Goal: Download file/media

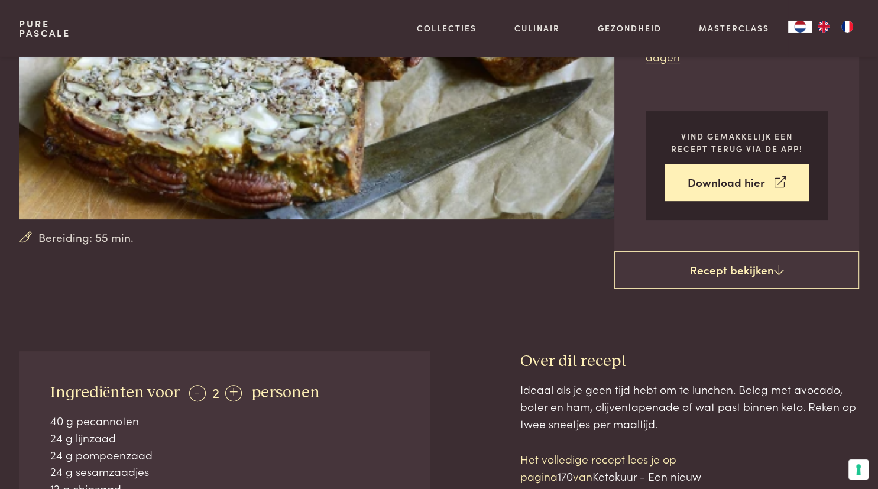
scroll to position [187, 0]
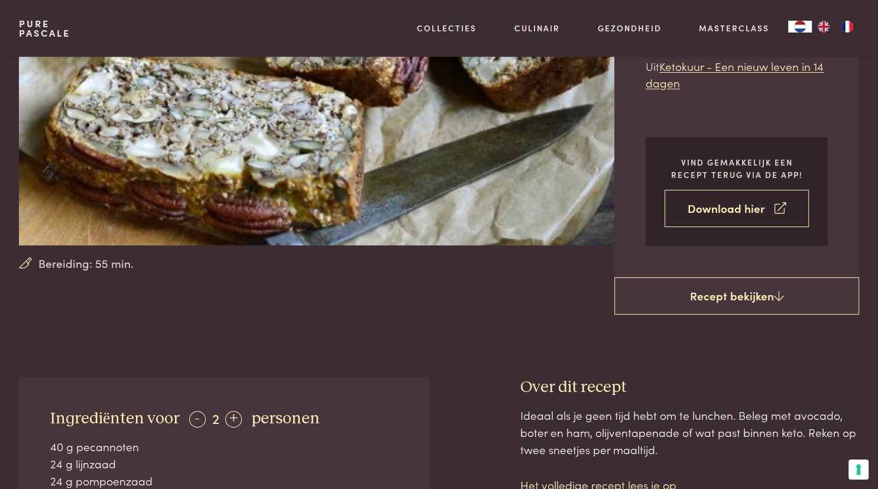
click at [725, 209] on link "Download hier" at bounding box center [737, 208] width 144 height 37
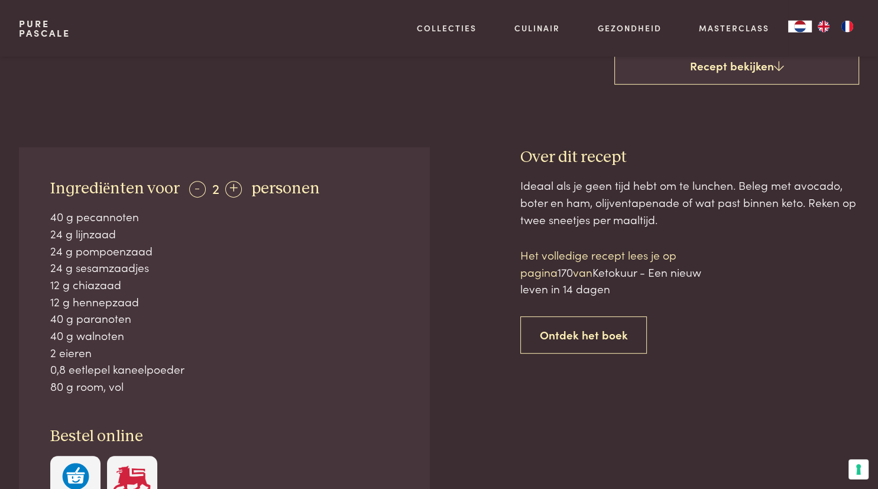
scroll to position [437, 0]
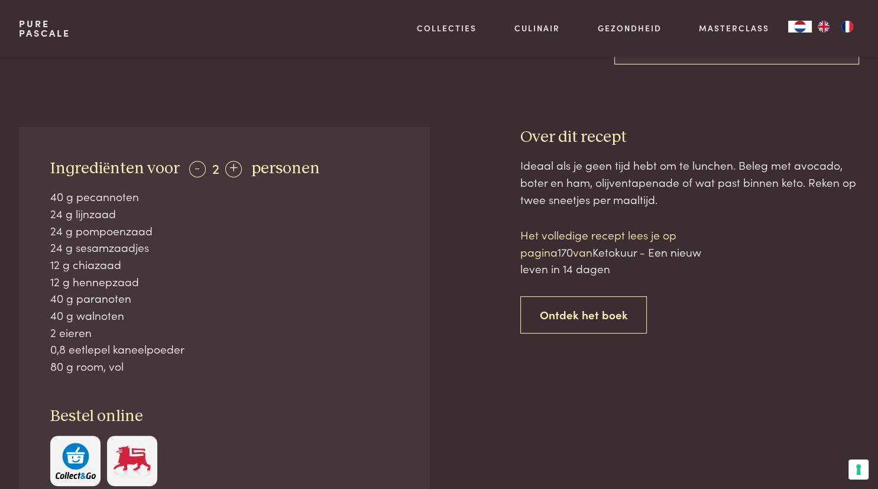
drag, startPoint x: 53, startPoint y: 196, endPoint x: 166, endPoint y: 327, distance: 172.8
click at [128, 346] on div "40 g pecannoten 24 g lijnzaad 24 g pompoenzaad 24 g sesamzaadjes 12 g chiazaad …" at bounding box center [224, 281] width 348 height 187
drag, startPoint x: 199, startPoint y: 293, endPoint x: 193, endPoint y: 286, distance: 8.8
click at [200, 293] on div "40 g paranoten" at bounding box center [224, 298] width 348 height 17
drag, startPoint x: 43, startPoint y: 164, endPoint x: 198, endPoint y: 368, distance: 255.8
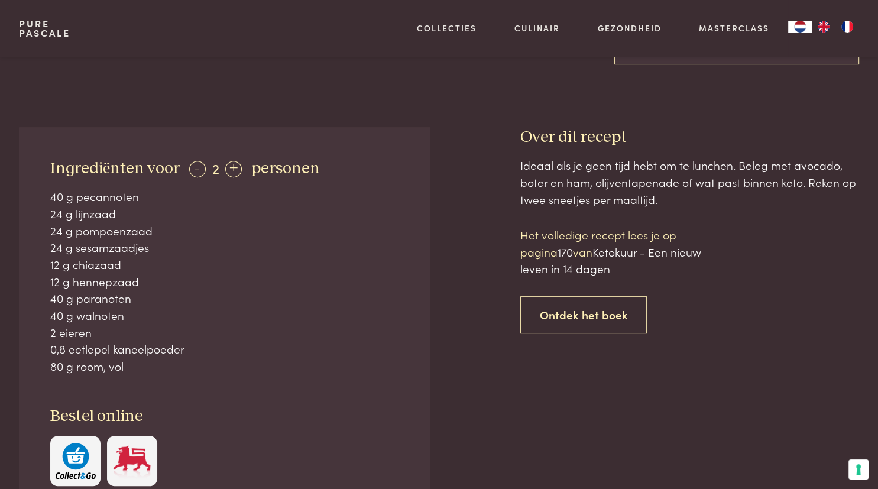
click at [198, 368] on div "Ingrediënten voor - 2 + personen 40 g pecannoten 24 g lijnzaad 24 g pompoenzaad…" at bounding box center [224, 322] width 411 height 391
copy div "personen 40 g pecannoten 24 g lijnzaad 24 g pompoenzaad 24 g sesamzaadjes 12 g …"
